Goal: Task Accomplishment & Management: Use online tool/utility

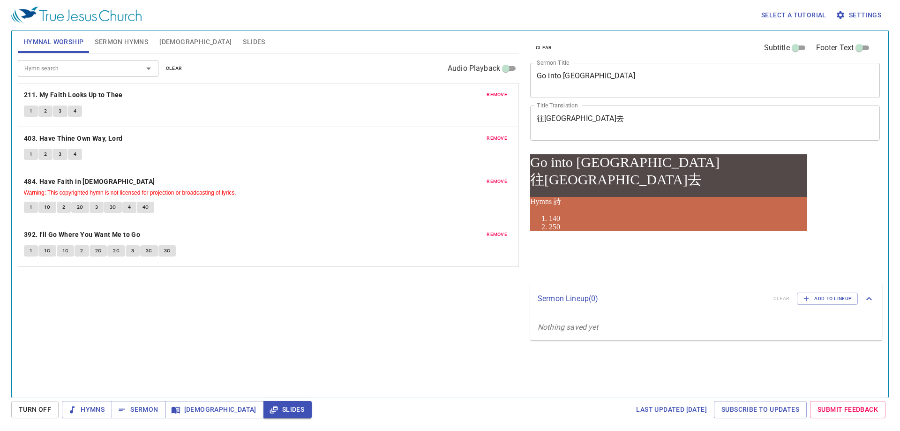
click at [88, 409] on span "Hymns" at bounding box center [86, 409] width 35 height 12
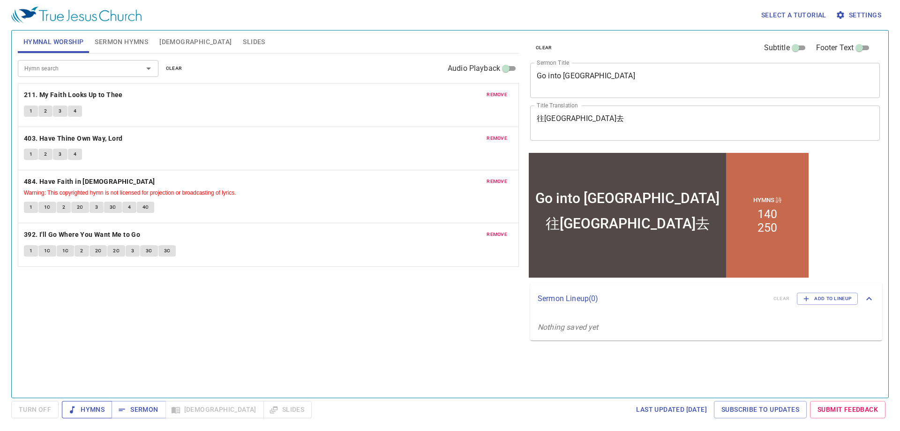
click at [90, 412] on span "Hymns" at bounding box center [86, 409] width 35 height 12
click at [625, 83] on textarea "Go into Galilee" at bounding box center [705, 80] width 336 height 18
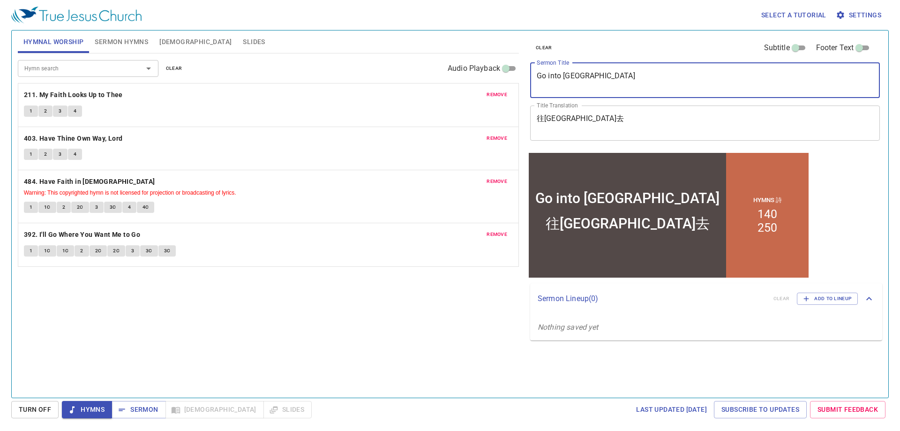
click at [625, 83] on textarea "Go into Galilee" at bounding box center [705, 80] width 336 height 18
type textarea "W"
type textarea "Eating without Washing Hands?"
click at [585, 131] on textarea "往加利利去" at bounding box center [705, 123] width 336 height 18
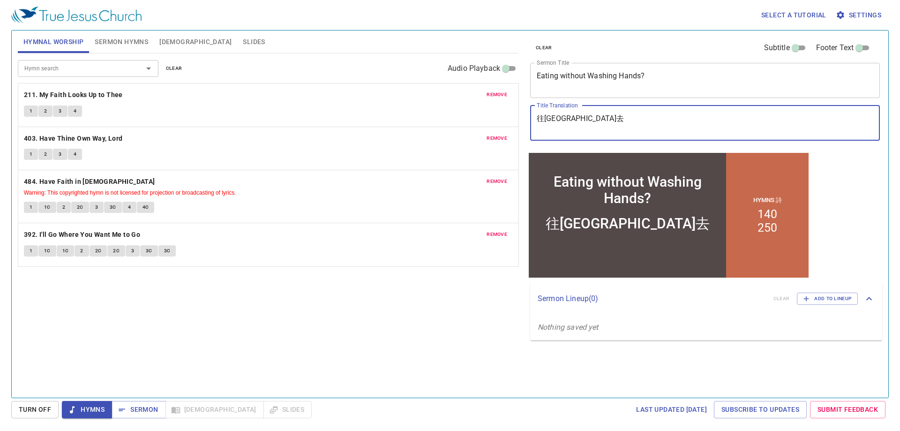
click at [585, 131] on textarea "往加利利去" at bounding box center [705, 123] width 336 height 18
type textarea "z"
click at [561, 120] on textarea "飯前洗手不?" at bounding box center [705, 123] width 336 height 18
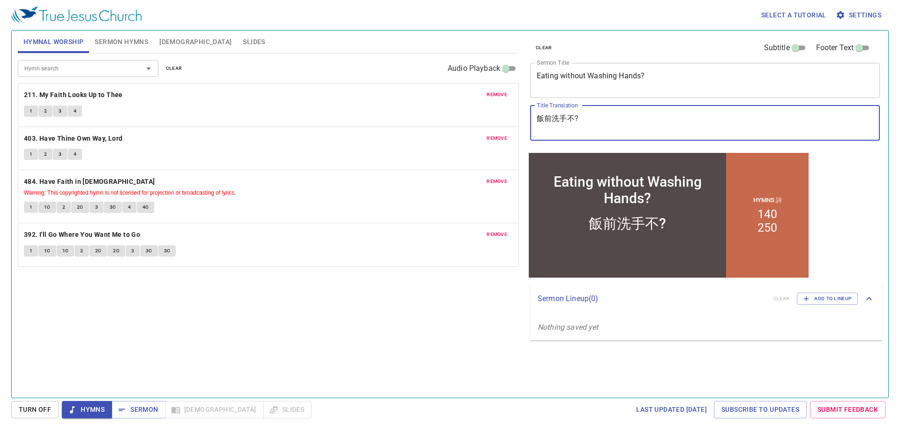
click at [561, 120] on textarea "飯前洗手不?" at bounding box center [705, 123] width 336 height 18
type textarea "飯前洗手不?"
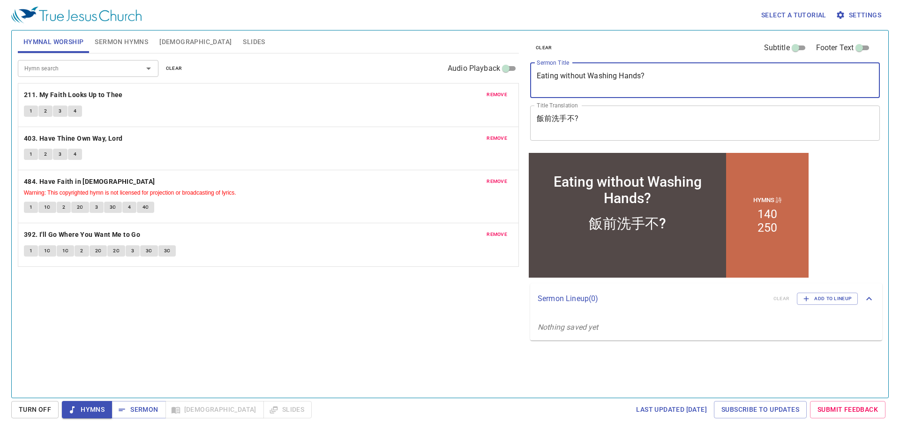
click at [579, 71] on textarea "Eating without Washing Hands?" at bounding box center [705, 80] width 336 height 18
paste textarea "Do you wash your hands before eating"
type textarea "Eating without Washing Hands?"
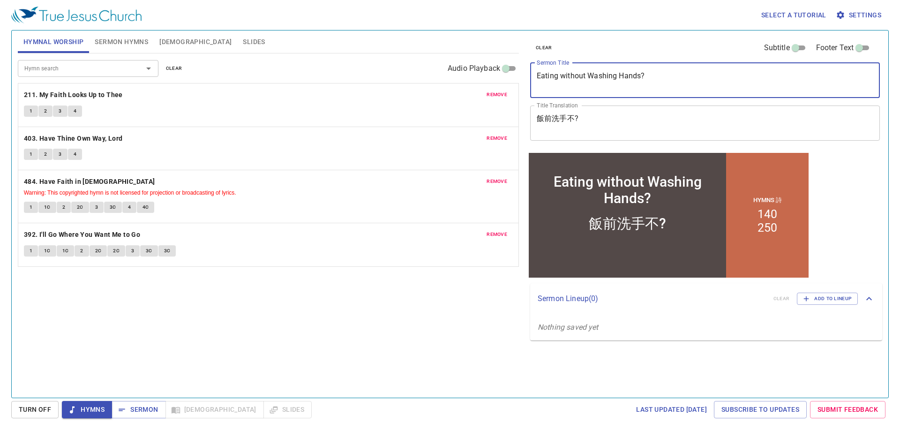
click at [600, 121] on textarea "飯前洗手不?" at bounding box center [705, 123] width 336 height 18
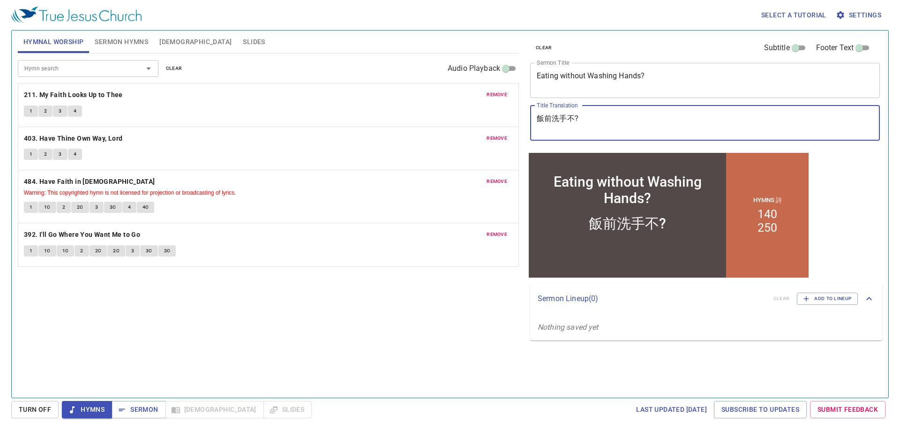
click at [294, 347] on div "Hymn search Hymn search clear Audio Playback remove 211. My Faith Looks Up to T…" at bounding box center [268, 221] width 501 height 336
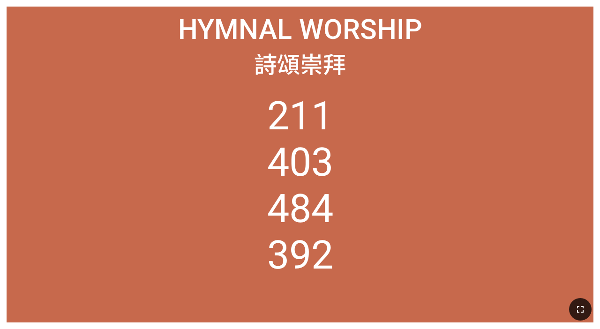
click at [374, 299] on icon "button" at bounding box center [579, 309] width 11 height 11
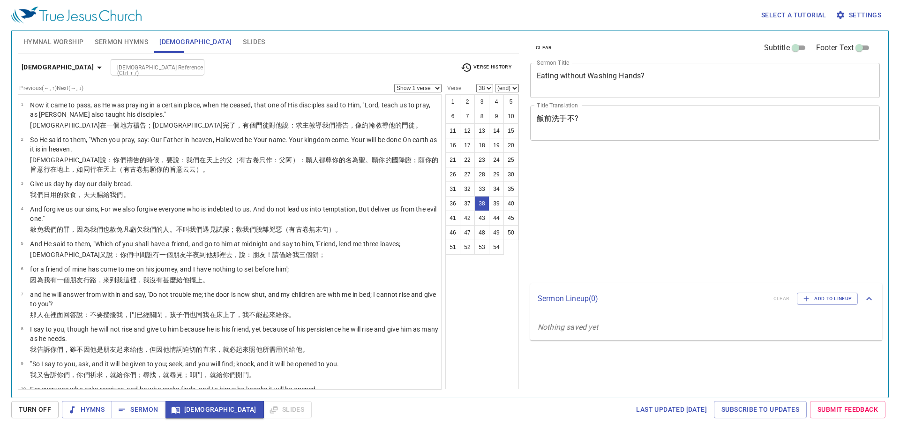
select select "38"
select select "41"
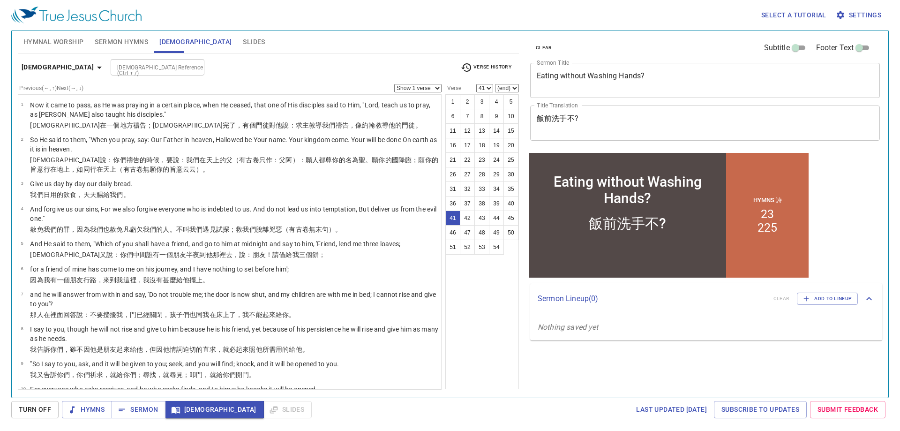
scroll to position [1108, 0]
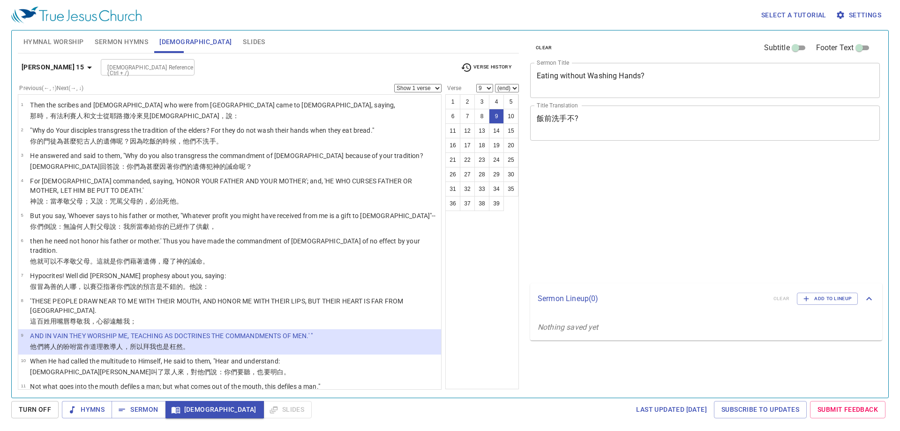
select select "9"
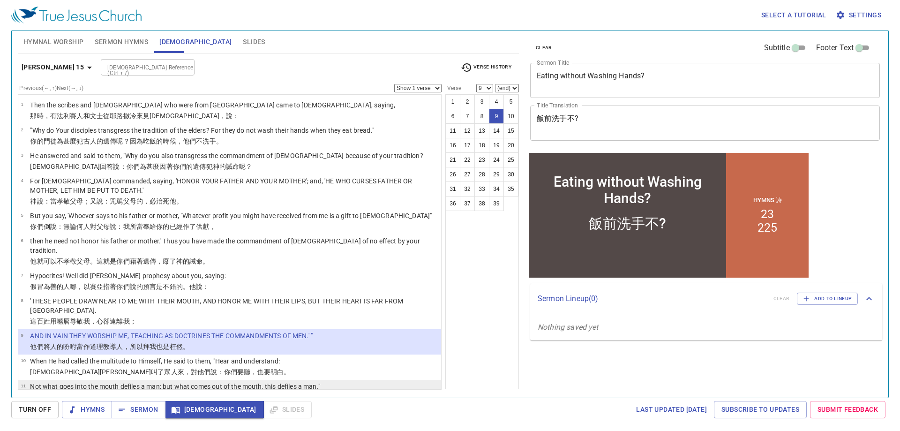
scroll to position [94, 0]
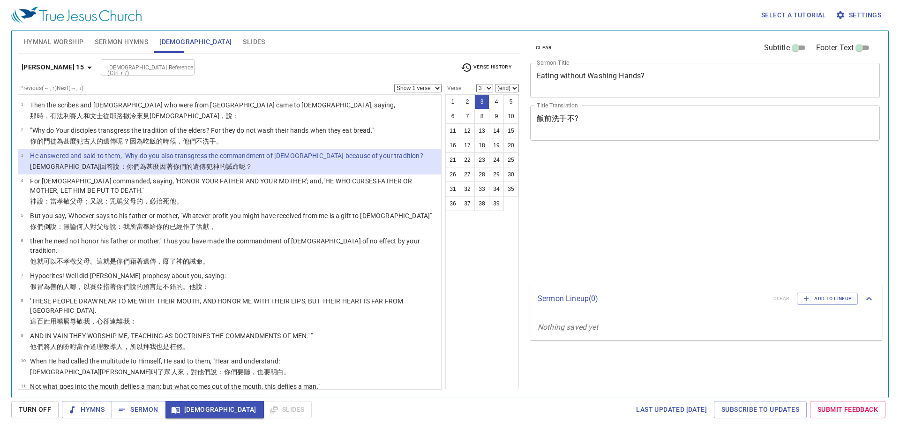
select select "3"
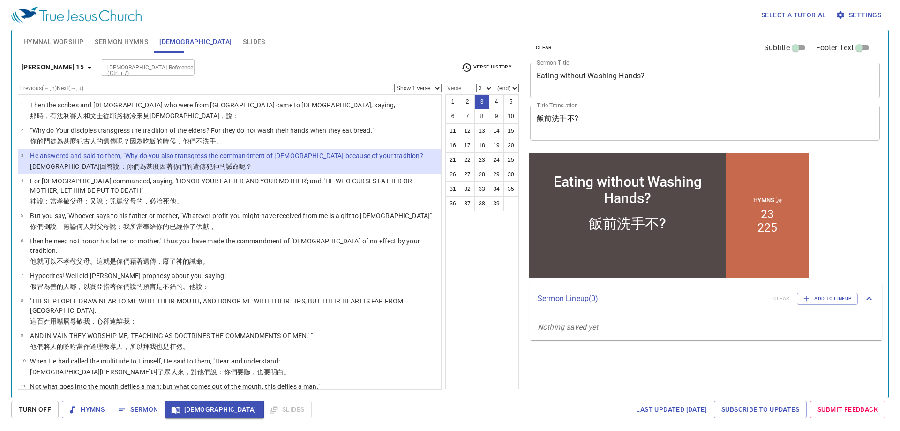
scroll to position [47, 0]
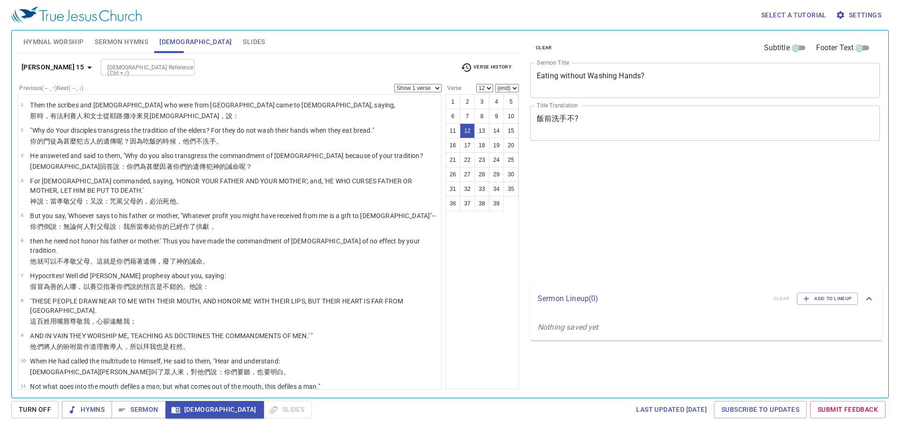
select select "12"
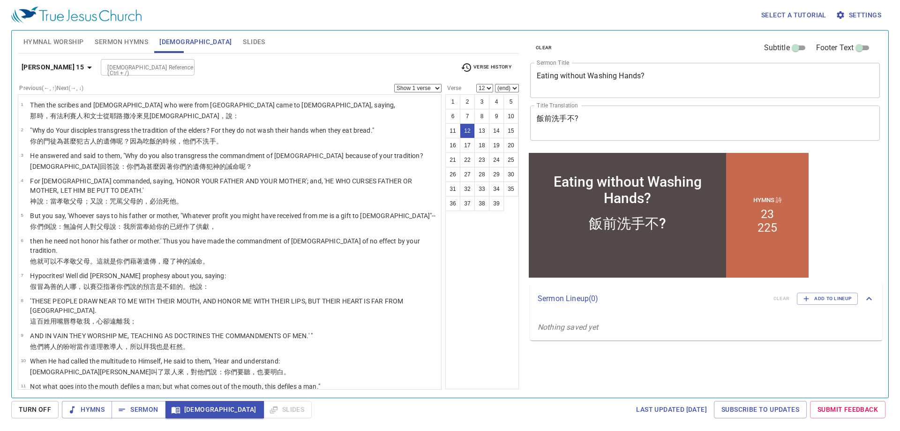
click at [207, 405] on li "12 Then His disciples came and said to Him, "Do You know that the Pharisees wer…" at bounding box center [229, 417] width 423 height 25
click at [204, 430] on p "But He answered and said, "Every plant which My heavenly Father has not planted…" at bounding box center [176, 436] width 293 height 9
click at [201, 430] on td "But He answered and said, "Every plant which My heavenly Father has not planted…" at bounding box center [176, 437] width 293 height 11
select select "13"
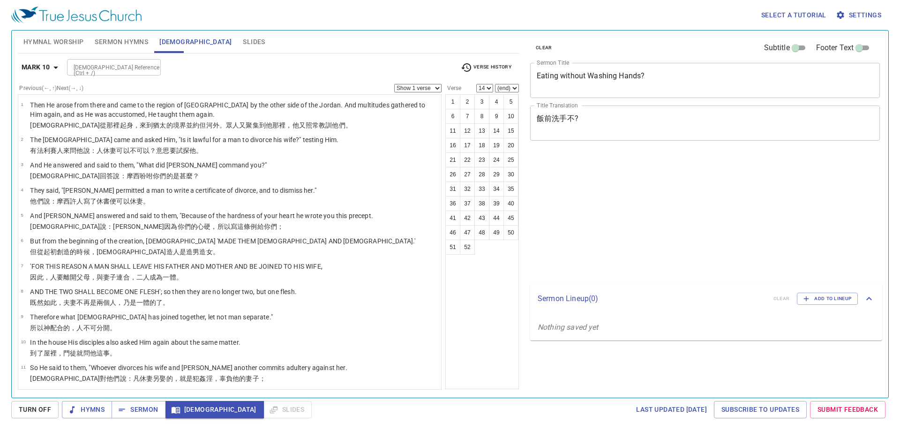
select select "14"
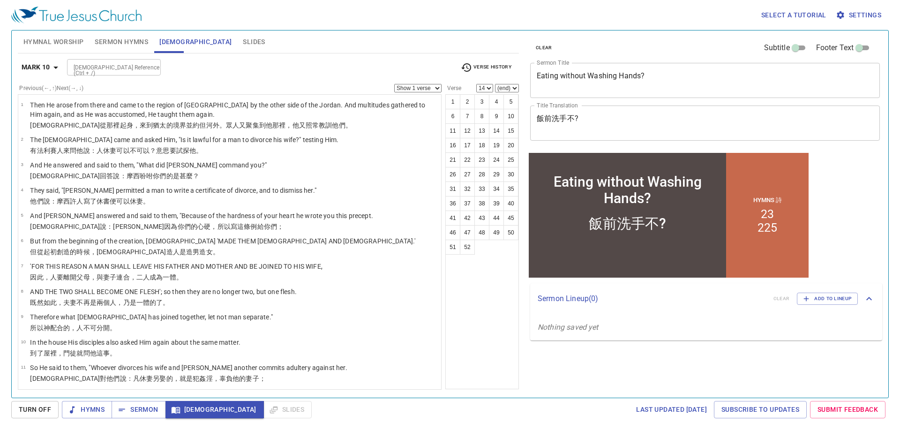
scroll to position [251, 0]
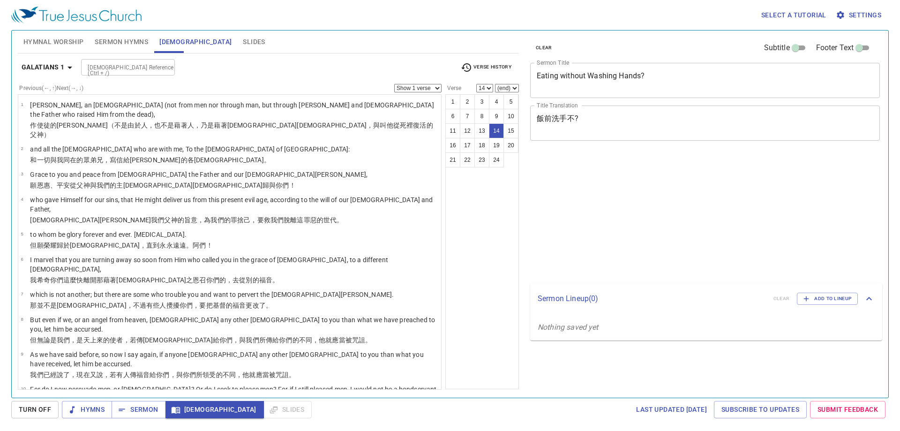
select select "14"
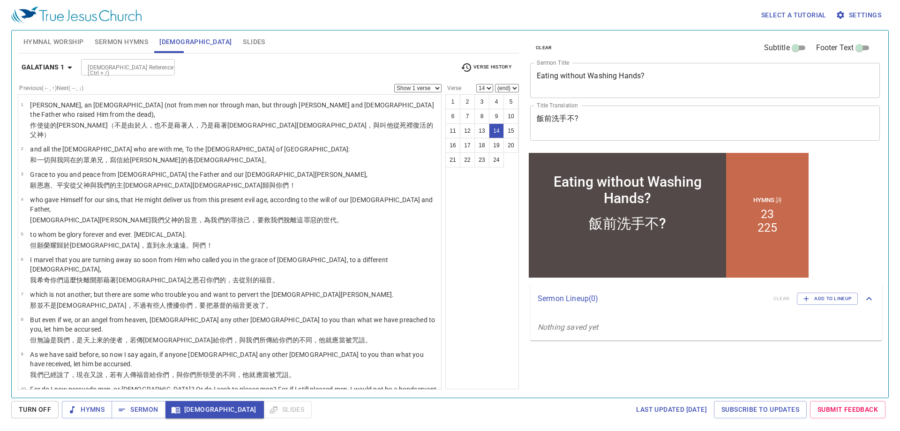
scroll to position [212, 0]
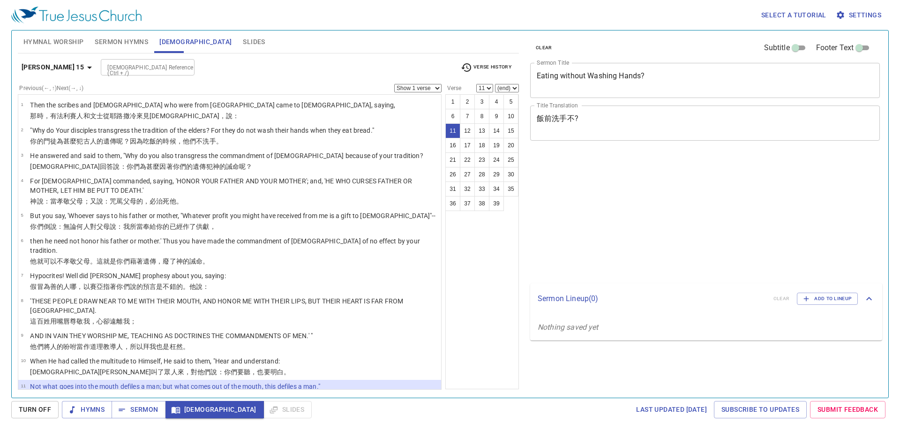
select select "11"
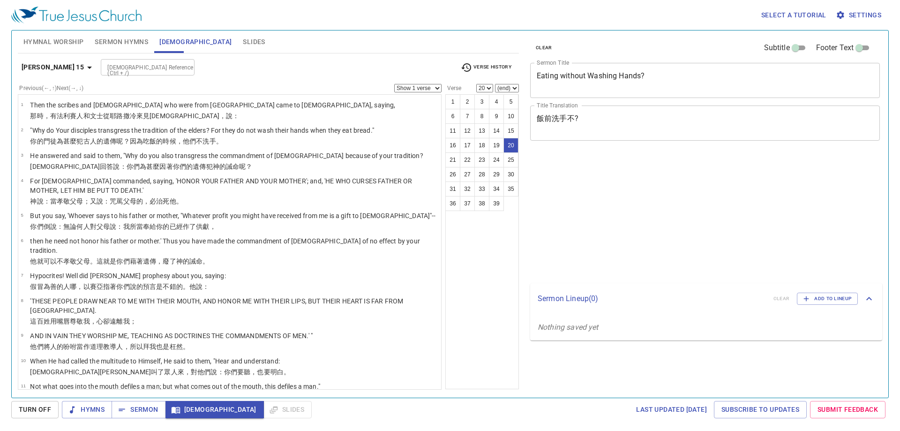
select select "20"
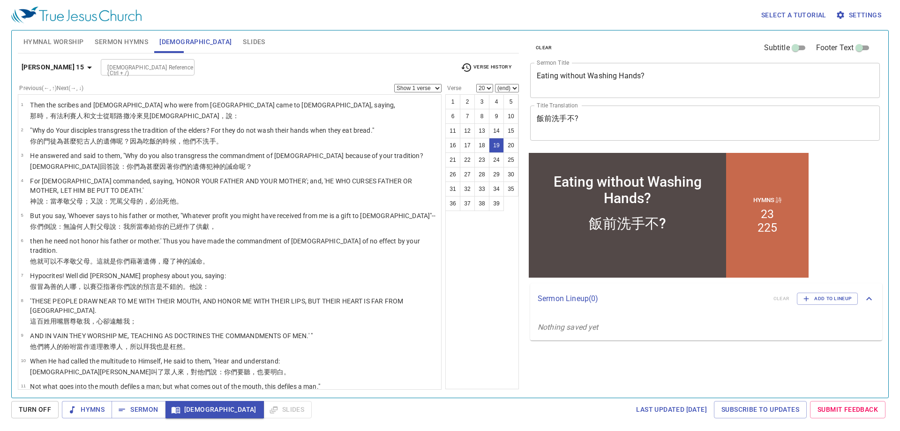
select select "19"
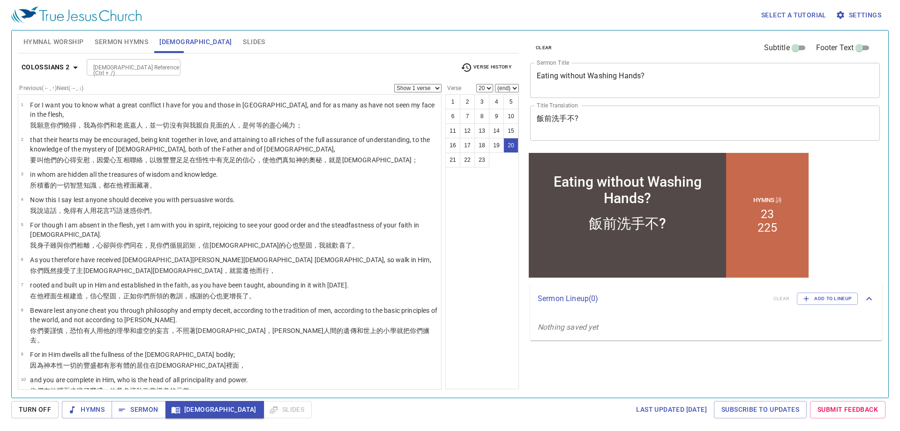
select select "22"
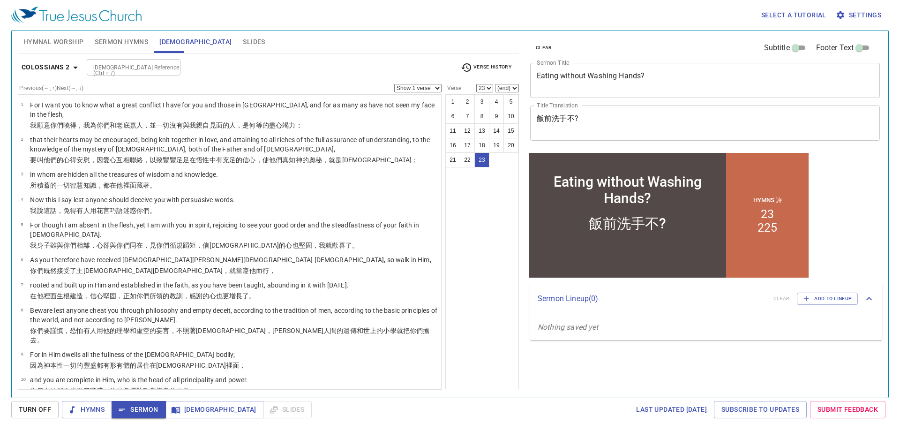
click at [127, 47] on span "Sermon Hymns" at bounding box center [121, 42] width 53 height 12
click at [127, 40] on span "Sermon Hymns" at bounding box center [121, 42] width 53 height 12
